Goal: Find specific page/section: Find specific page/section

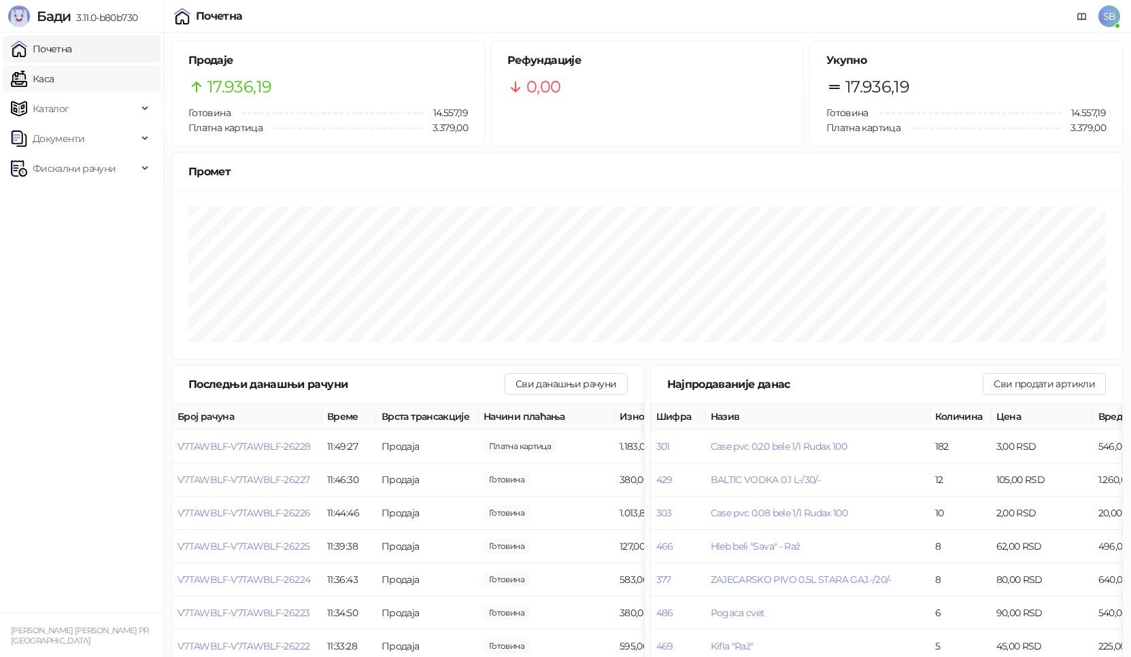
click at [54, 79] on link "Каса" at bounding box center [32, 78] width 43 height 27
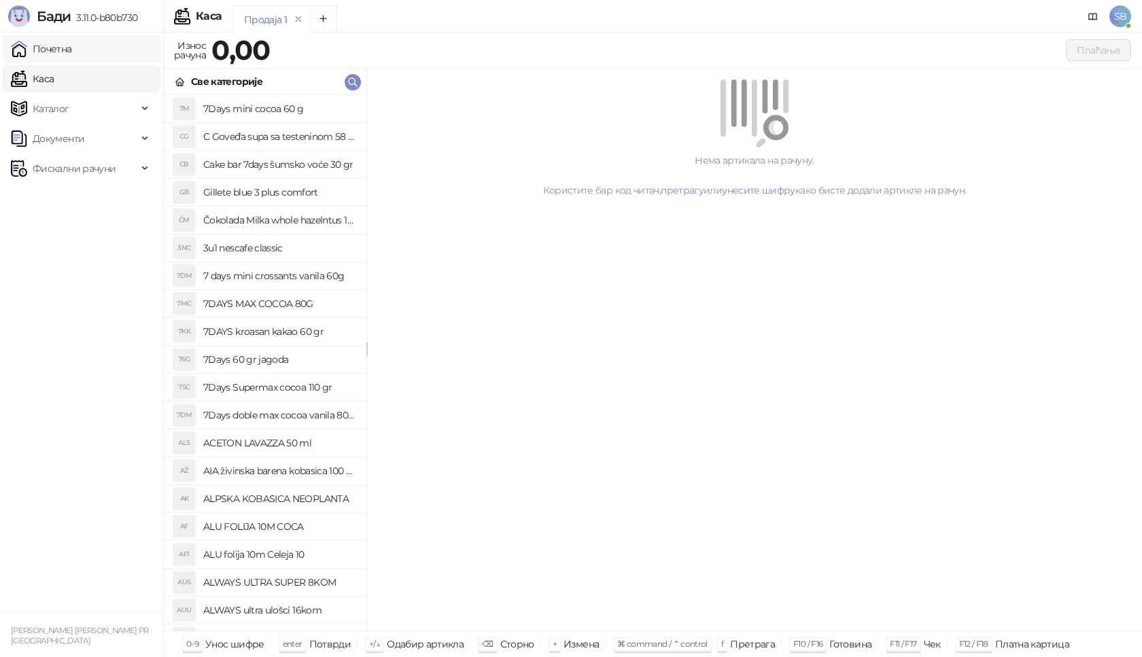
click at [51, 55] on link "Почетна" at bounding box center [41, 48] width 61 height 27
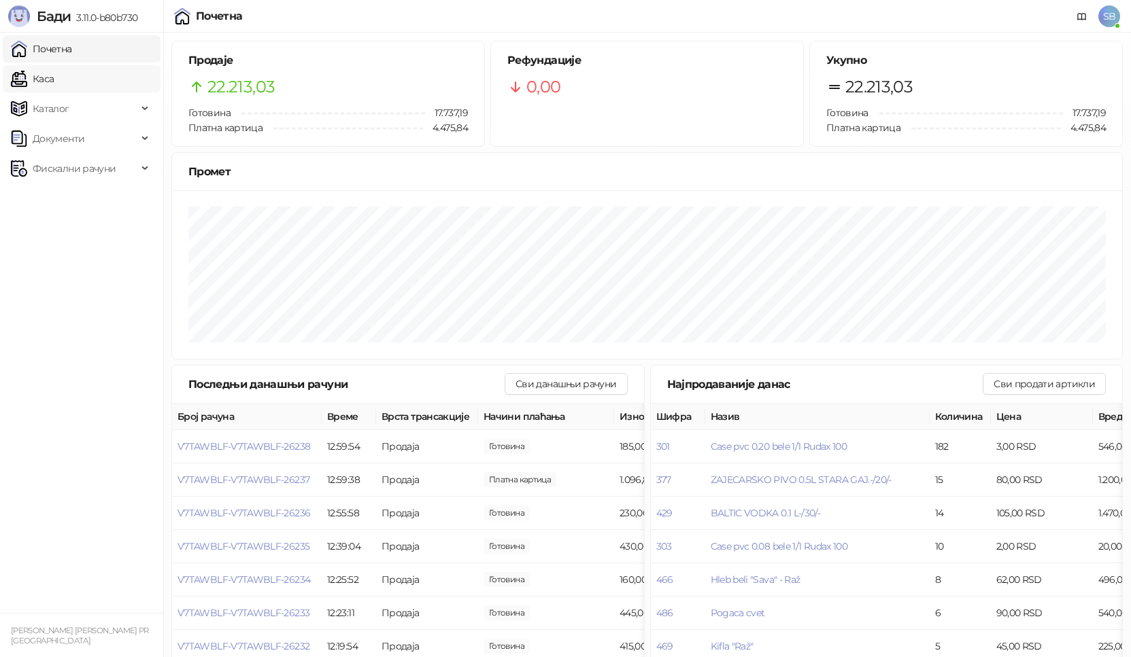
click at [54, 65] on link "Каса" at bounding box center [32, 78] width 43 height 27
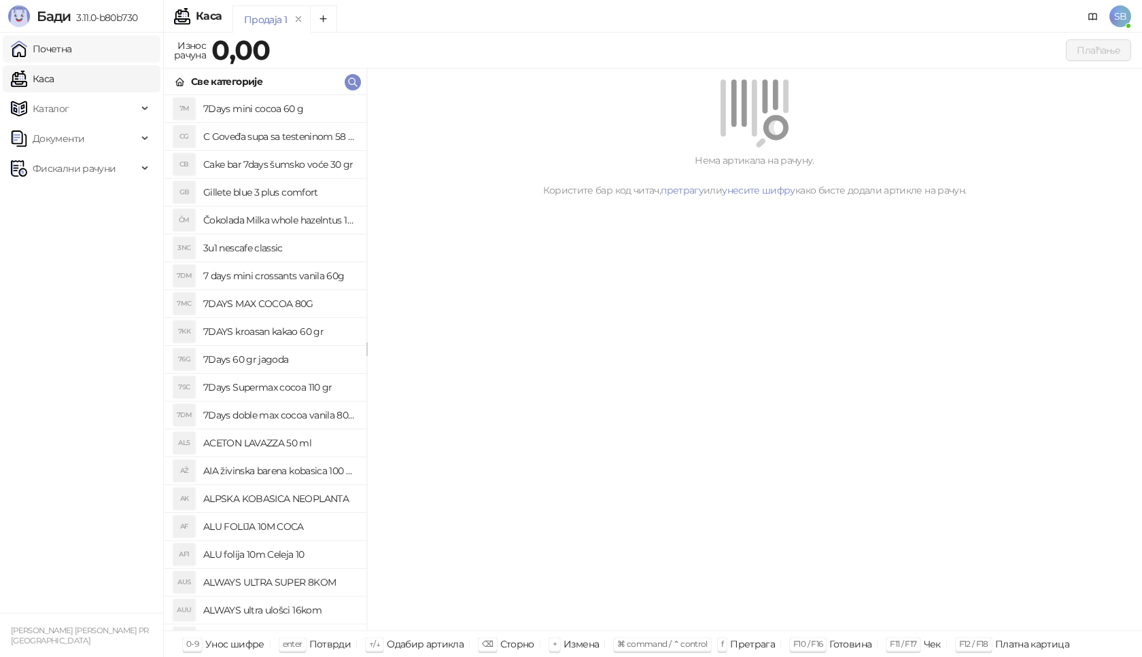
click at [72, 47] on link "Почетна" at bounding box center [41, 48] width 61 height 27
